Goal: Navigation & Orientation: Find specific page/section

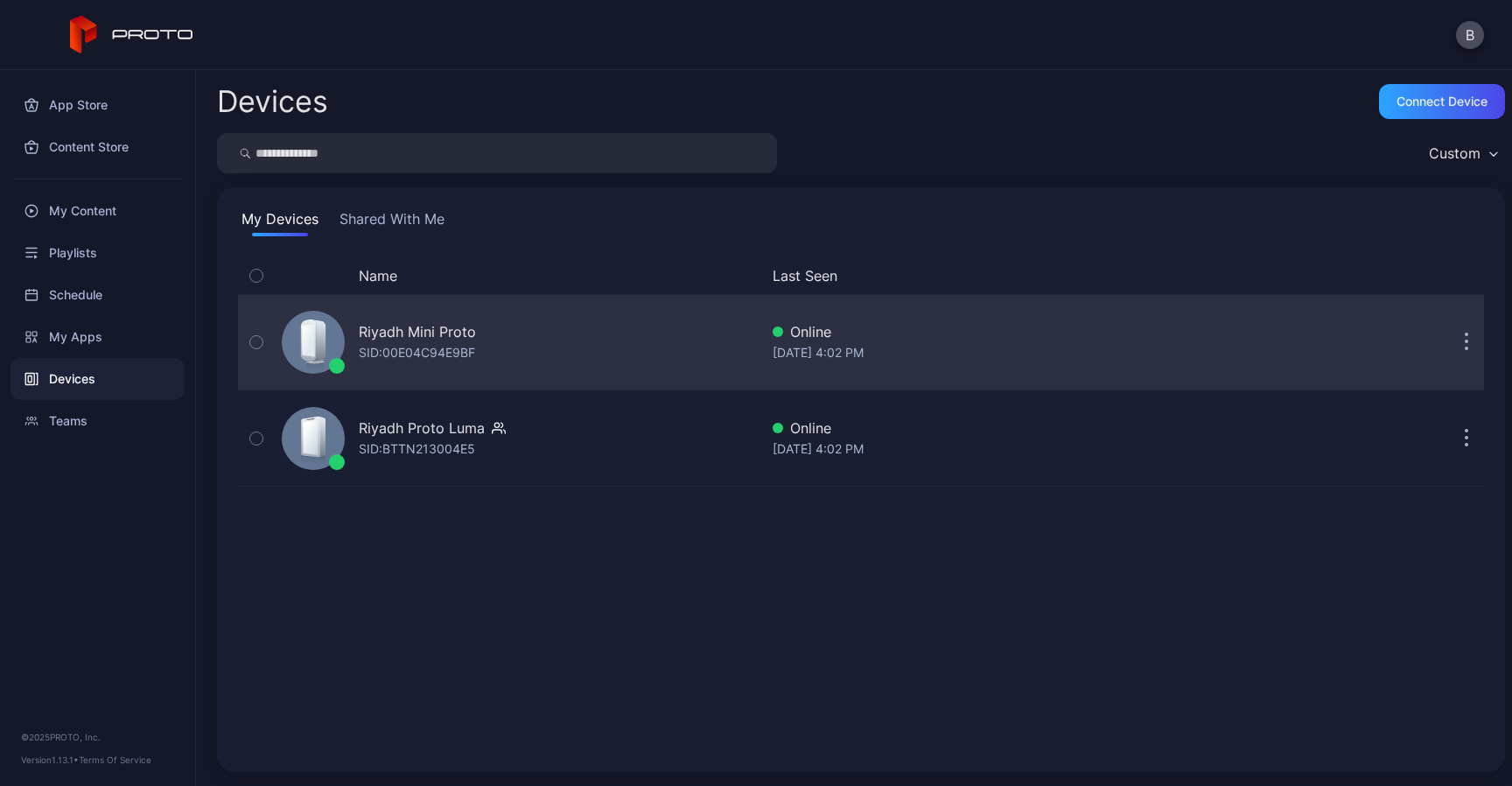
click at [511, 346] on div "Riyadh Mini Proto SID: 00E04C94E9BF" at bounding box center [516, 342] width 484 height 87
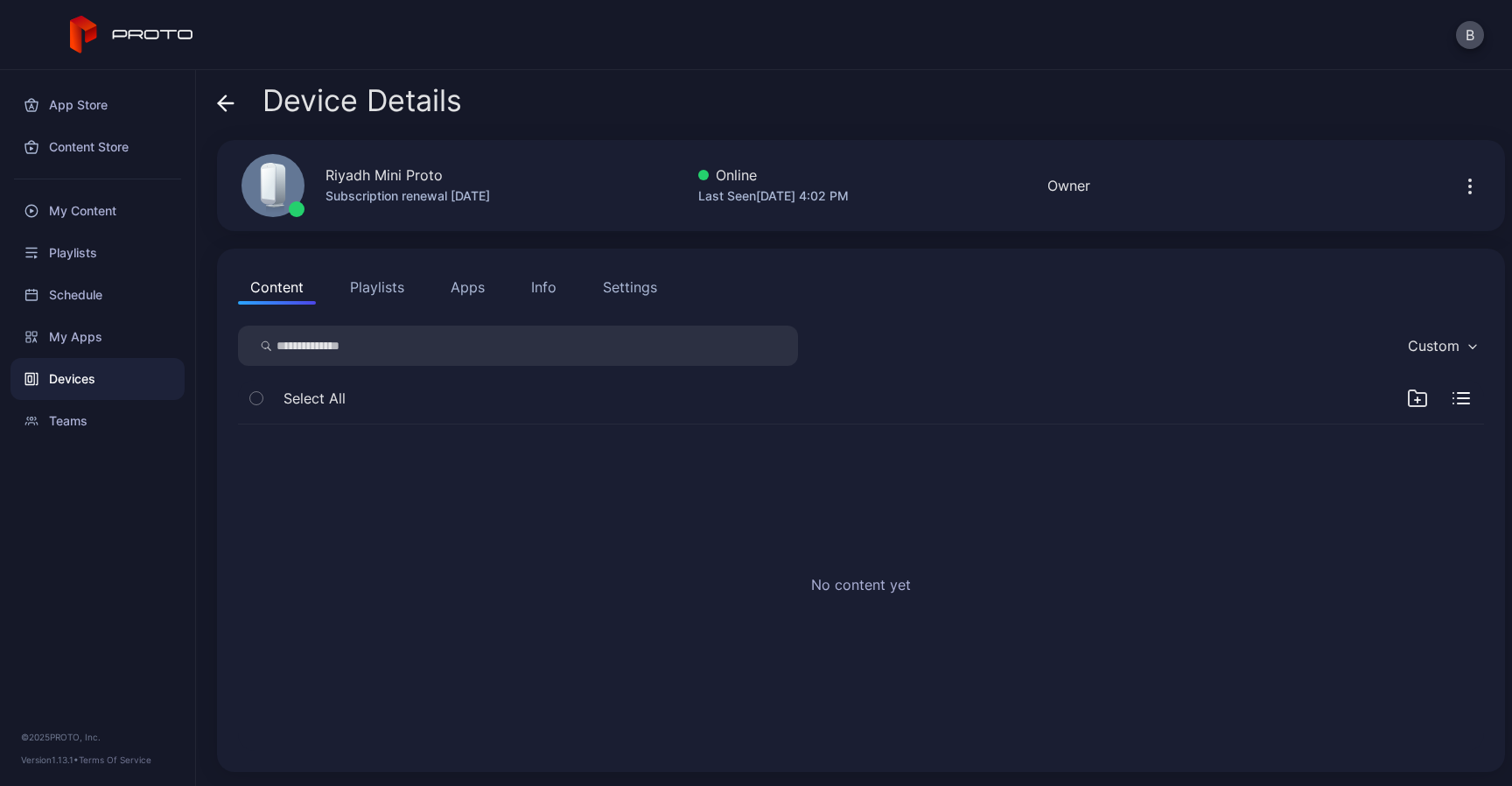
click at [262, 400] on icon "button" at bounding box center [255, 398] width 12 height 20
click at [363, 301] on button "Playlists" at bounding box center [377, 287] width 79 height 35
click at [264, 396] on button "button" at bounding box center [256, 399] width 37 height 37
click at [255, 394] on icon "button" at bounding box center [255, 398] width 12 height 20
click at [292, 281] on button "Content" at bounding box center [277, 287] width 78 height 35
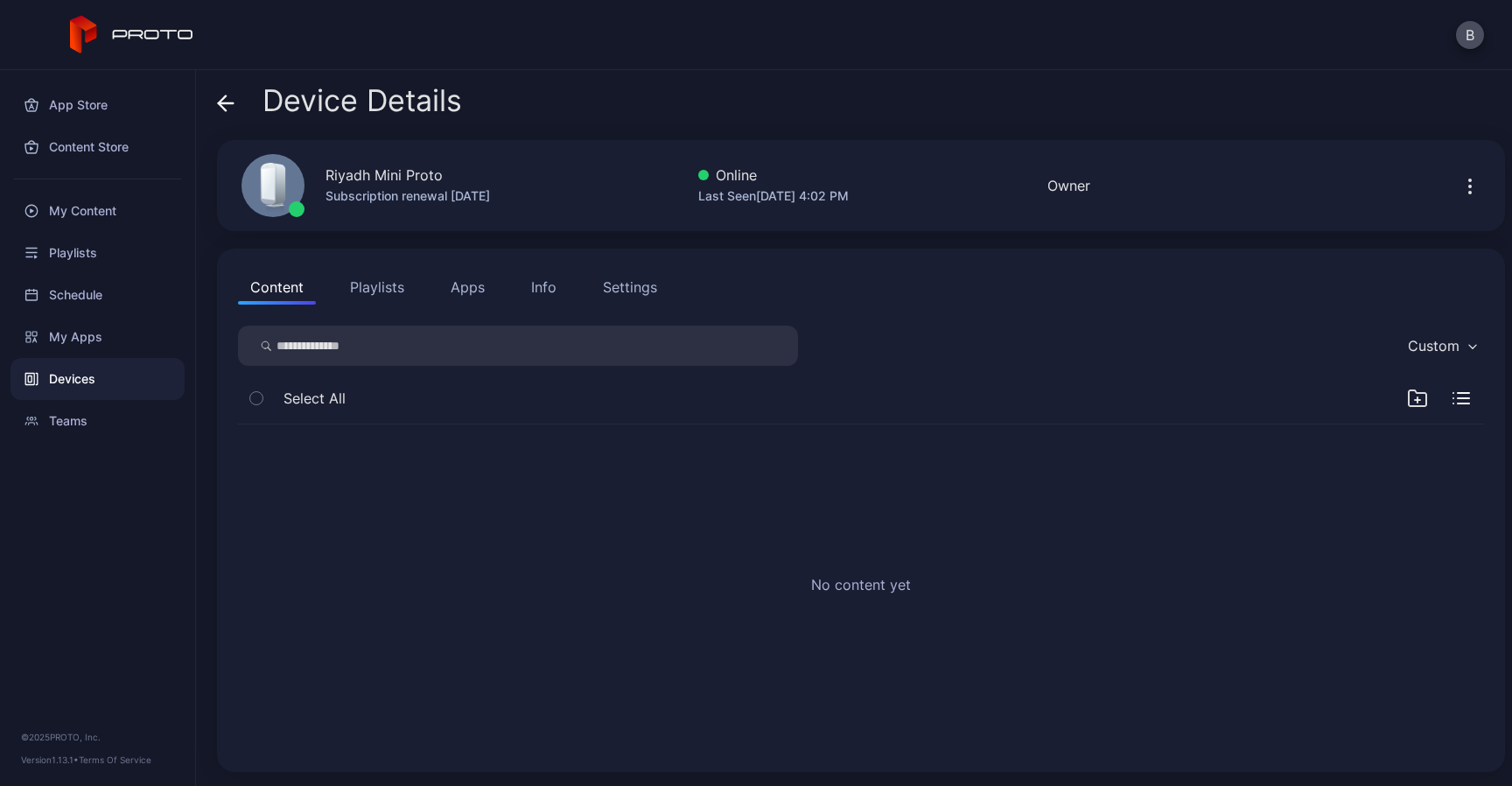
click at [1469, 188] on icon "button" at bounding box center [1470, 187] width 2 height 2
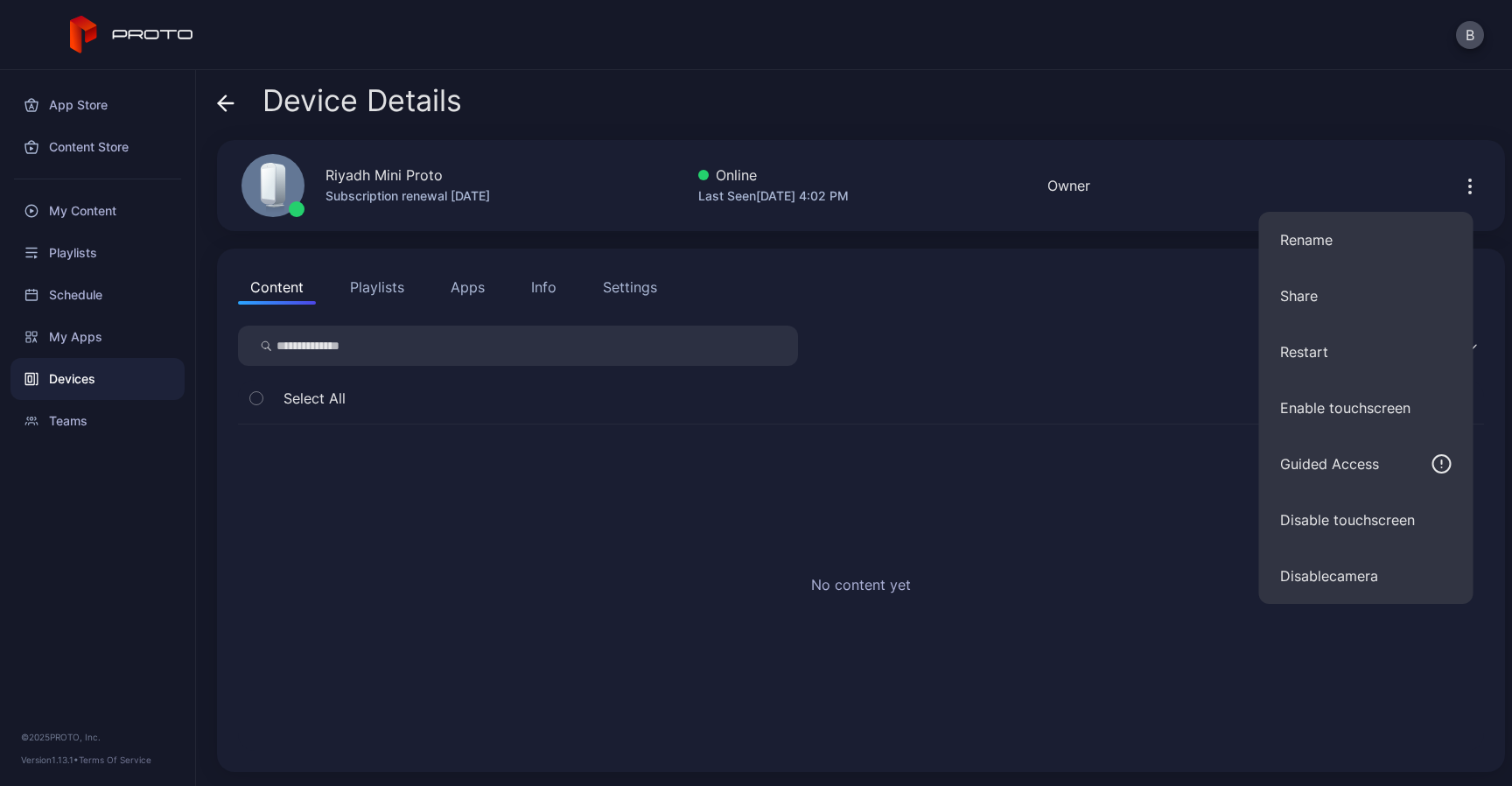
click at [1327, 117] on div "Device Details" at bounding box center [861, 104] width 1288 height 42
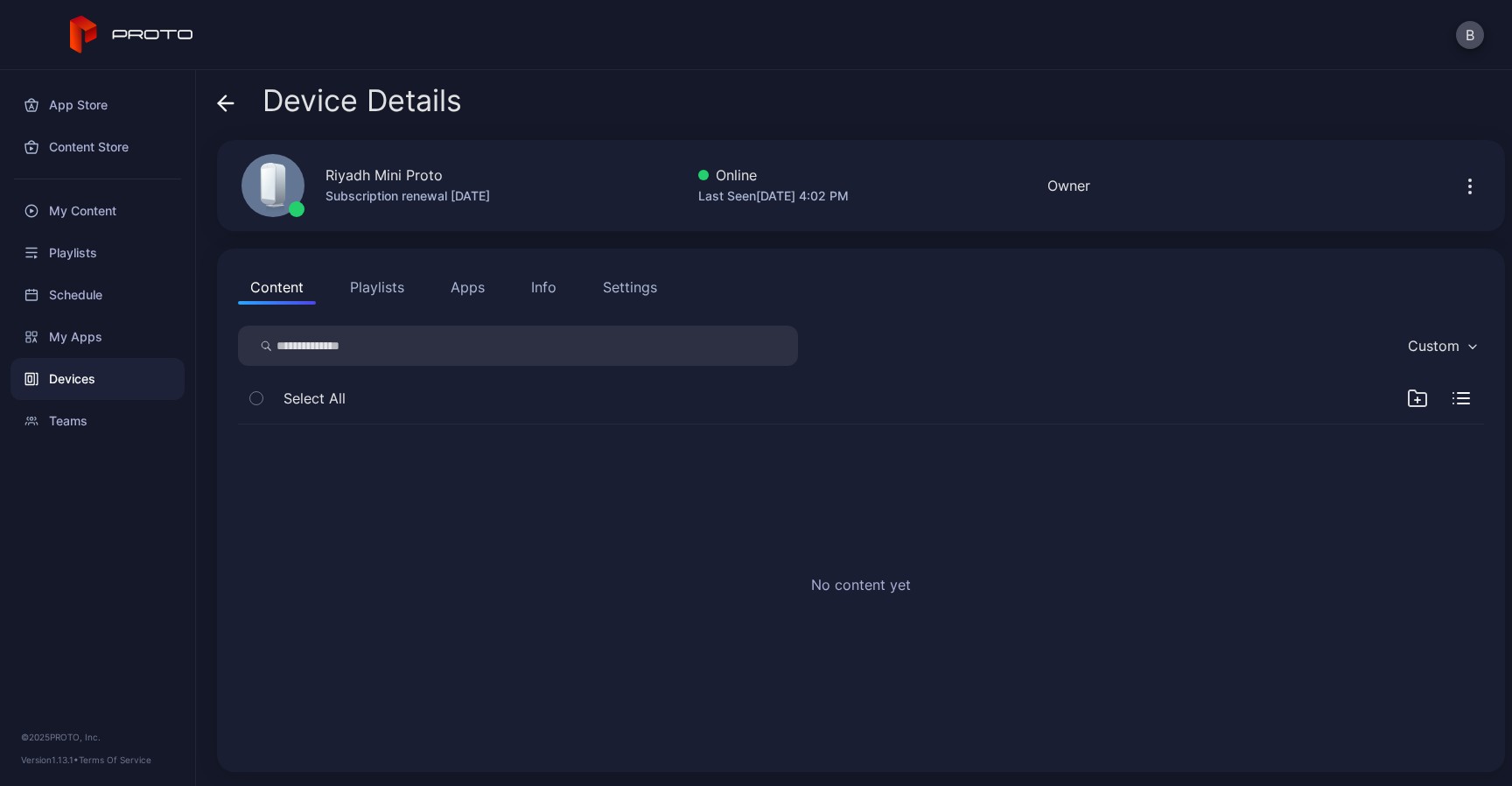
click at [1454, 397] on div "Select All" at bounding box center [861, 402] width 1246 height 45
click at [1453, 397] on icon "button" at bounding box center [1461, 398] width 18 height 12
click at [1453, 397] on icon "button" at bounding box center [1461, 398] width 18 height 18
click at [481, 282] on button "Apps" at bounding box center [467, 287] width 59 height 35
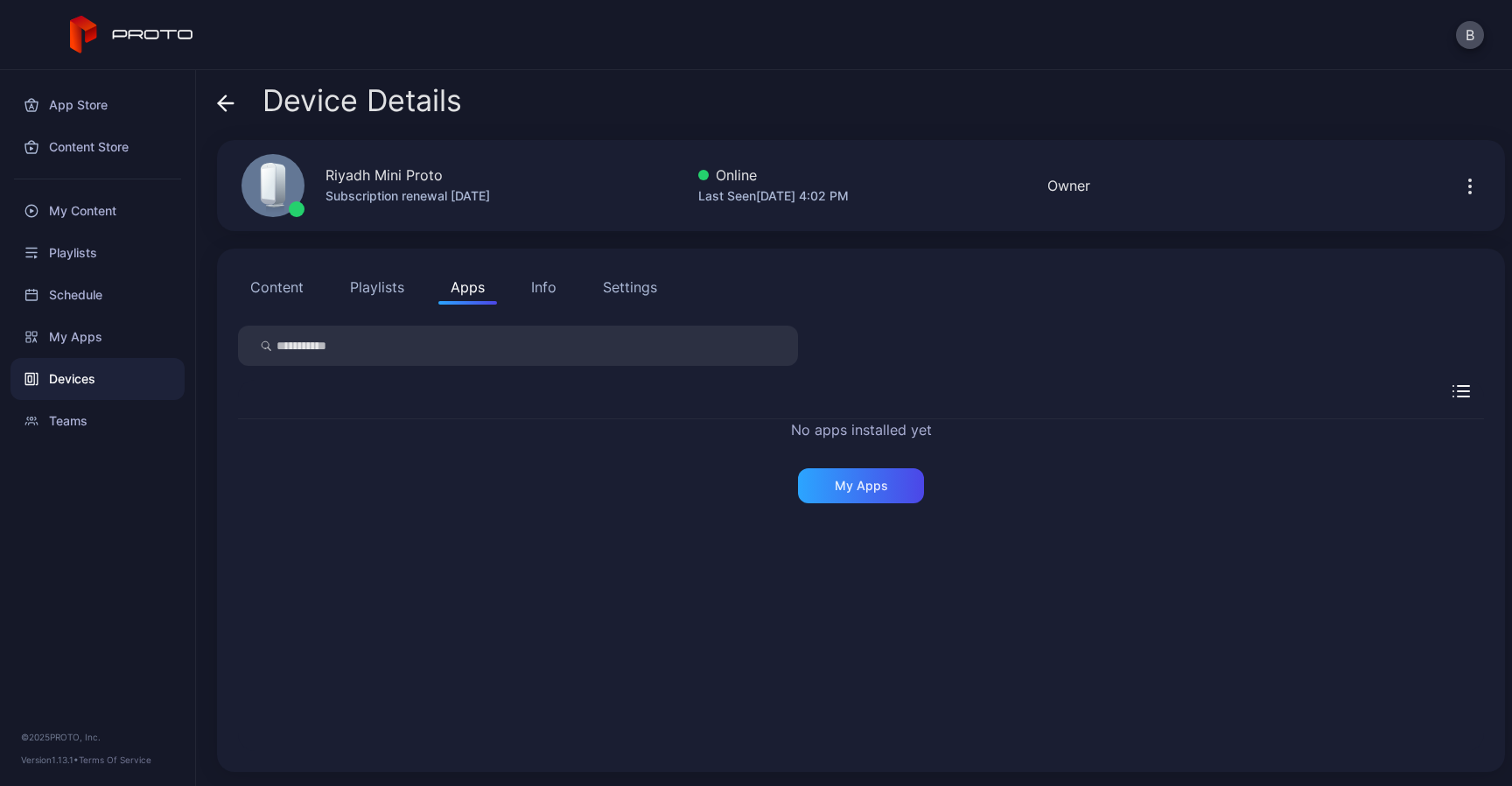
click at [541, 290] on div "Info" at bounding box center [543, 287] width 25 height 21
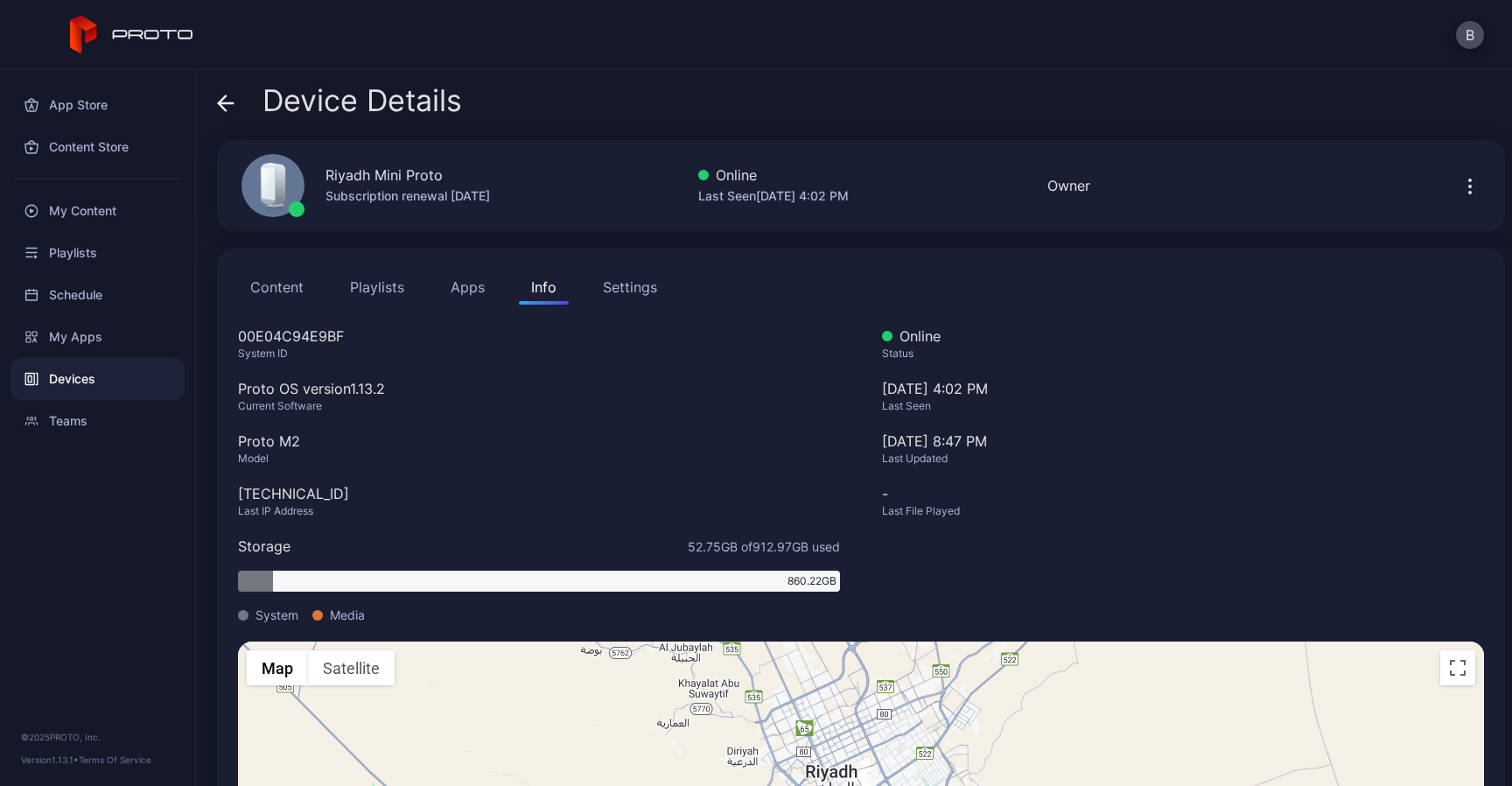
click at [290, 285] on button "Content" at bounding box center [277, 287] width 78 height 35
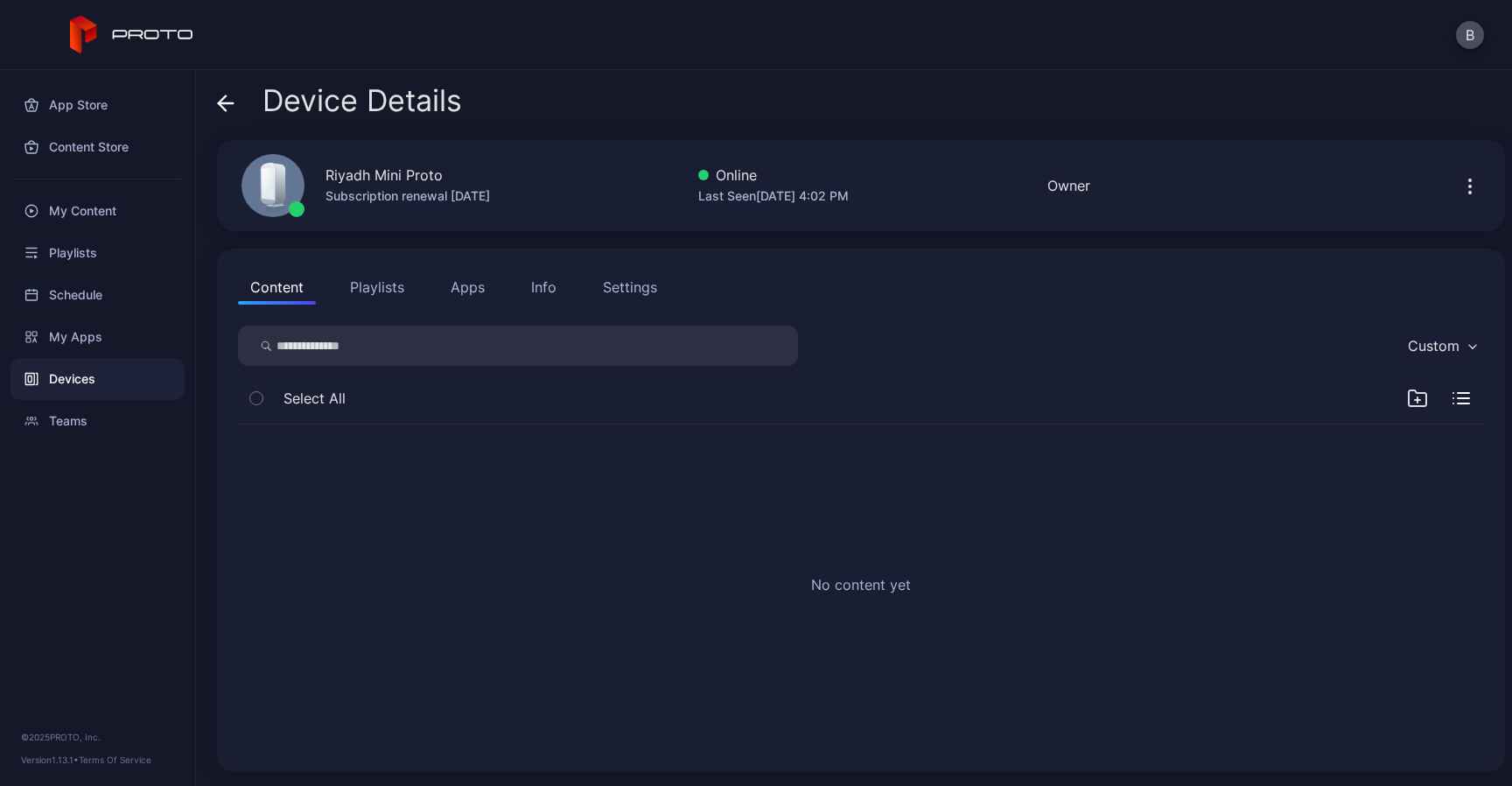
click at [313, 345] on input "search" at bounding box center [517, 346] width 560 height 40
click at [365, 301] on button "Playlists" at bounding box center [377, 287] width 79 height 35
click at [1460, 195] on icon "button" at bounding box center [1470, 186] width 21 height 21
click at [221, 110] on icon at bounding box center [226, 103] width 18 height 18
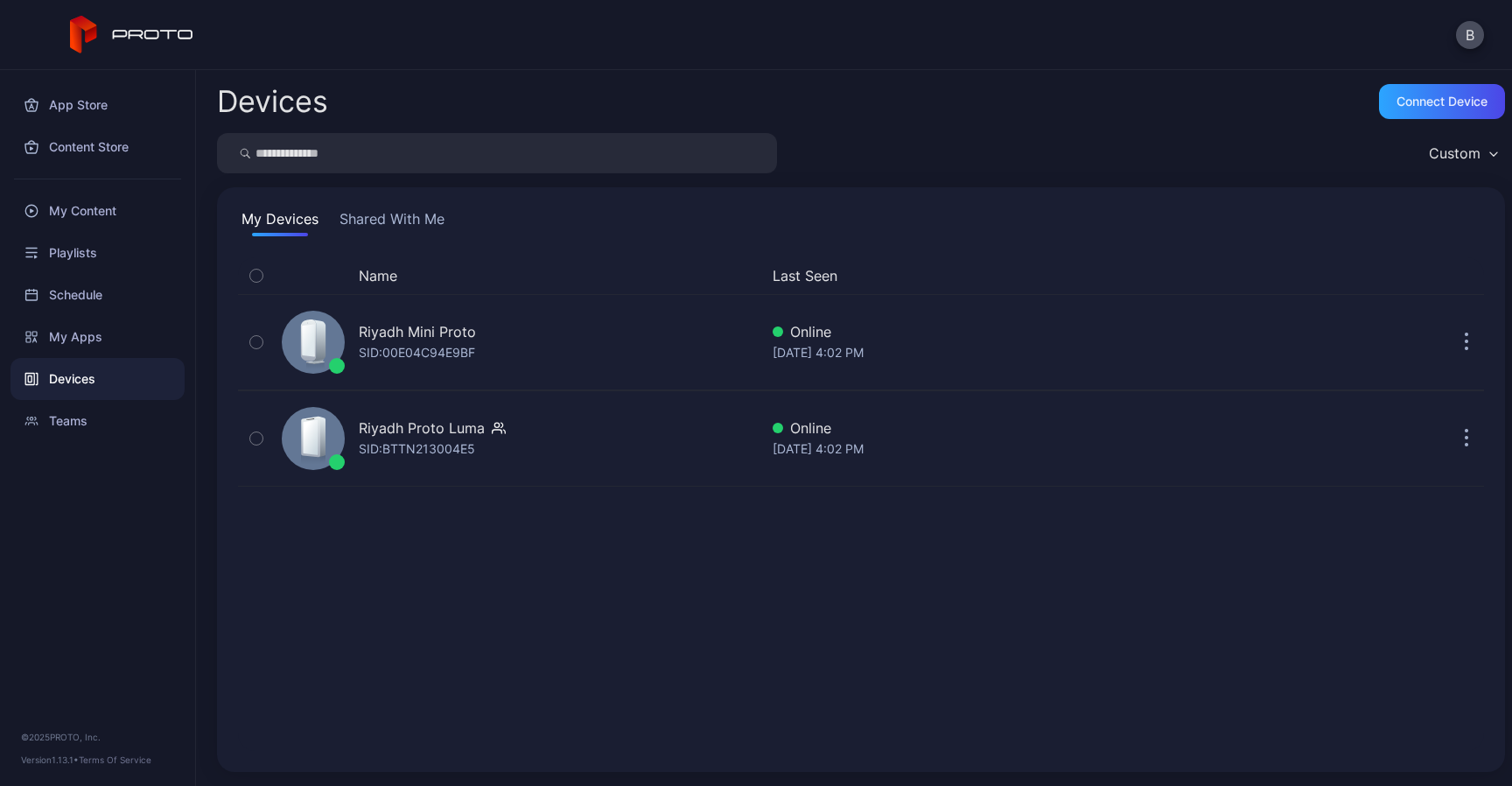
click at [406, 231] on button "Shared With Me" at bounding box center [392, 222] width 112 height 28
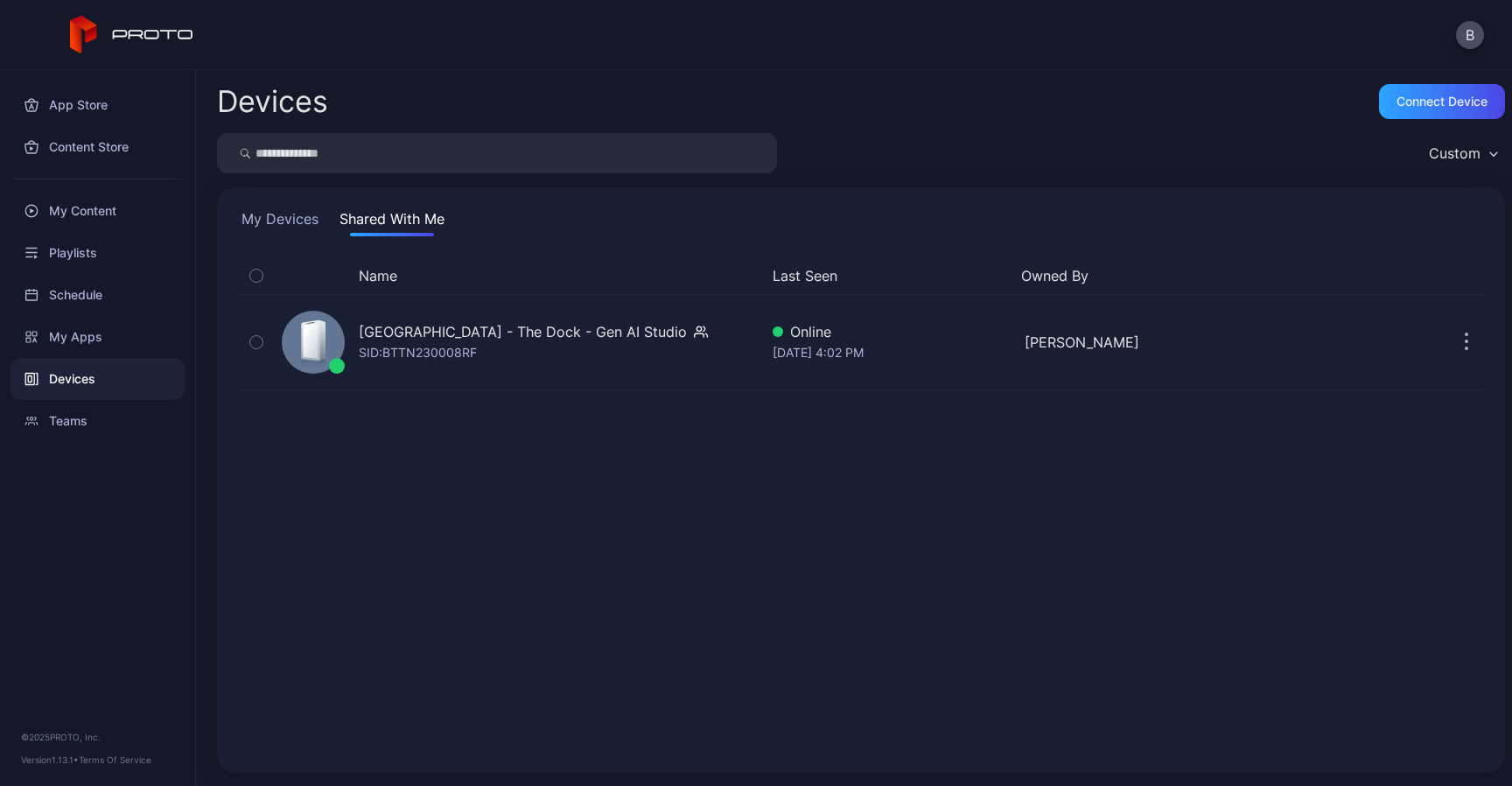
click at [310, 203] on div "My Devices Shared With Me Name Last Seen Owned By Dublin - The Dock - Gen AI St…" at bounding box center [861, 479] width 1288 height 584
click at [305, 220] on button "My Devices" at bounding box center [280, 222] width 84 height 28
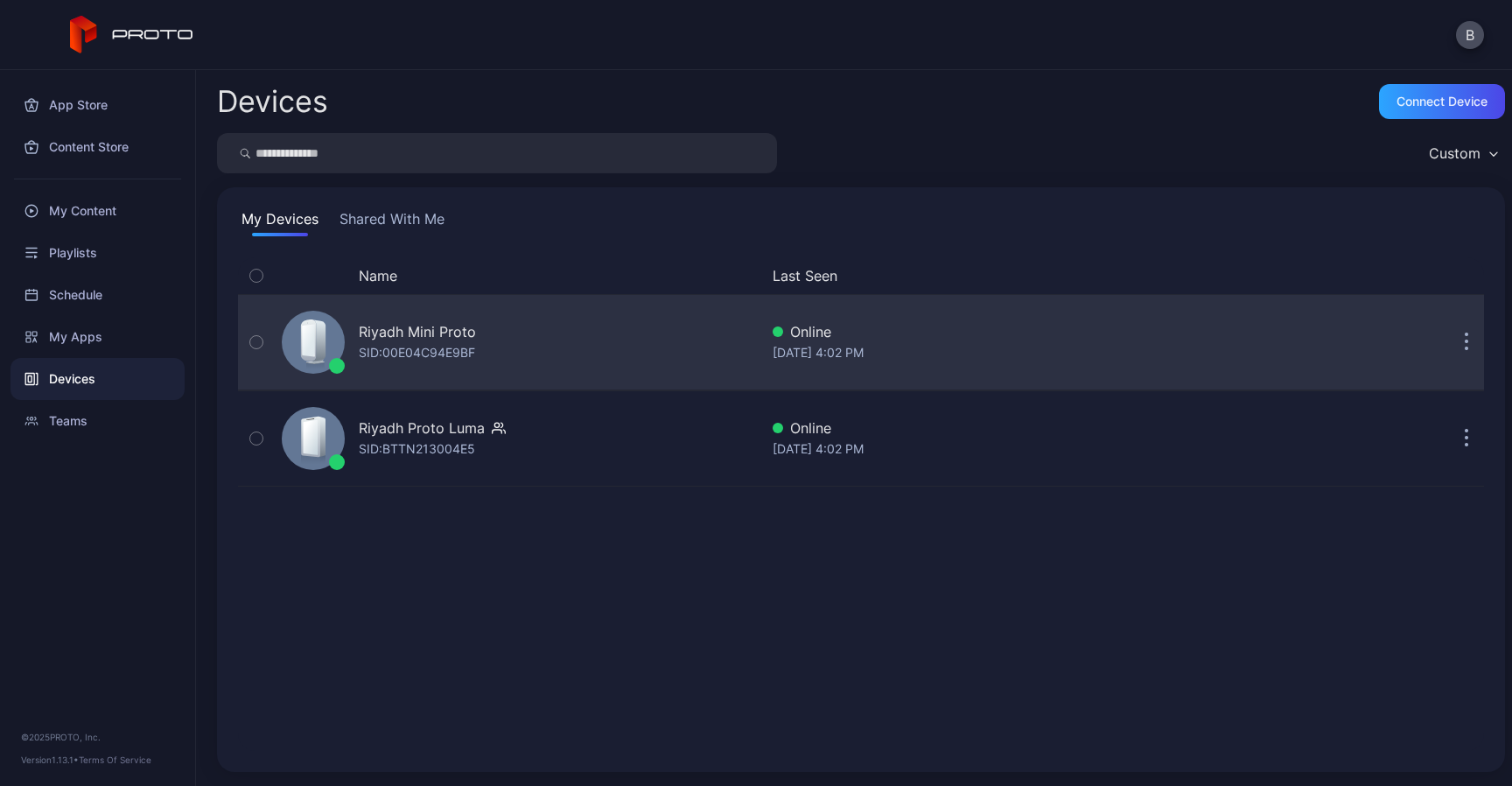
click at [529, 345] on div "Riyadh Mini Proto SID: 00E04C94E9BF" at bounding box center [516, 342] width 484 height 87
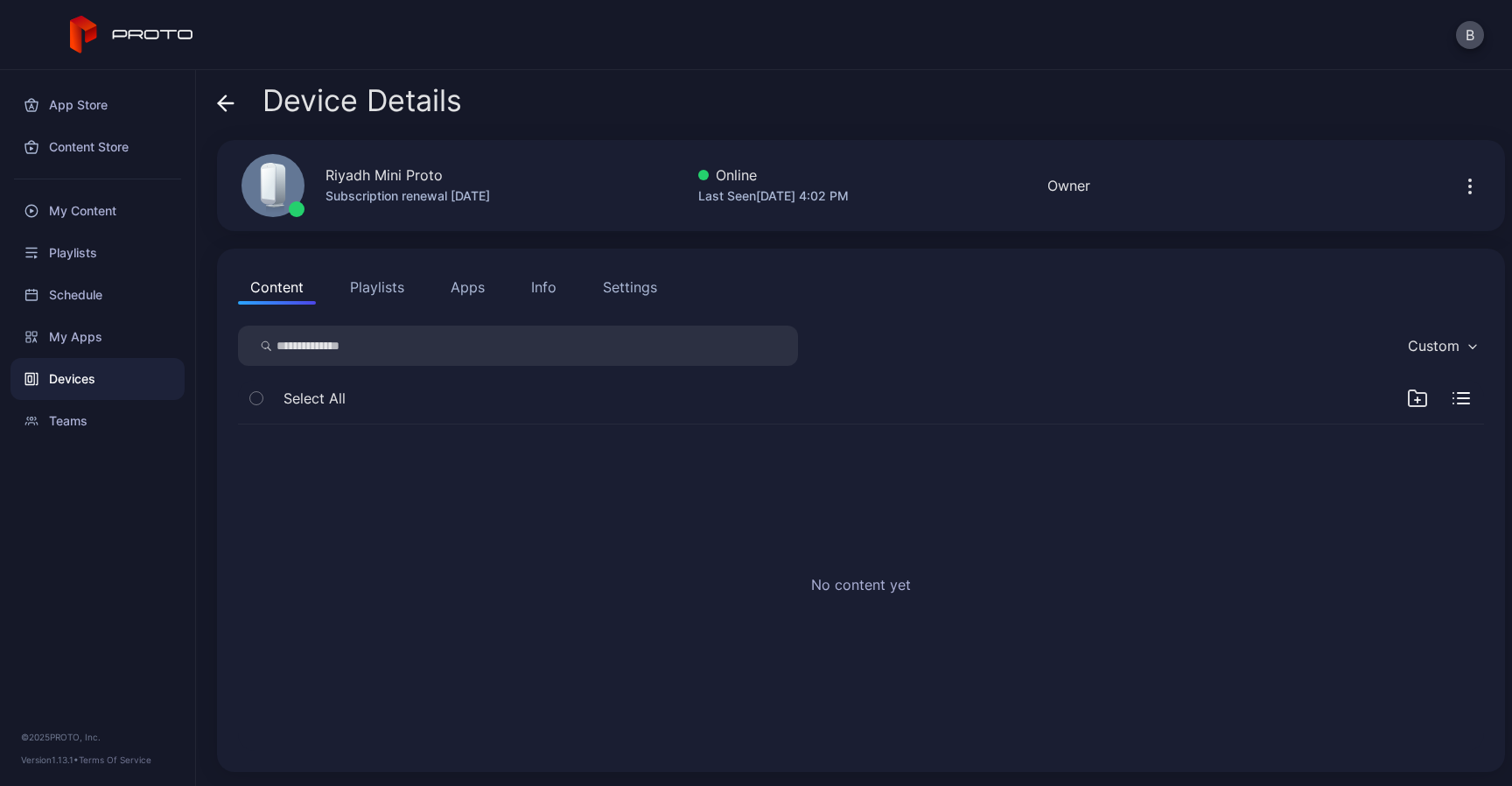
click at [1251, 204] on div "Riyadh Mini Proto Subscription renewal [DATE] Online Last Seen [DATE] 4:02 PM O…" at bounding box center [861, 186] width 1288 height 91
click at [221, 111] on icon at bounding box center [226, 103] width 18 height 18
